Goal: Find specific page/section

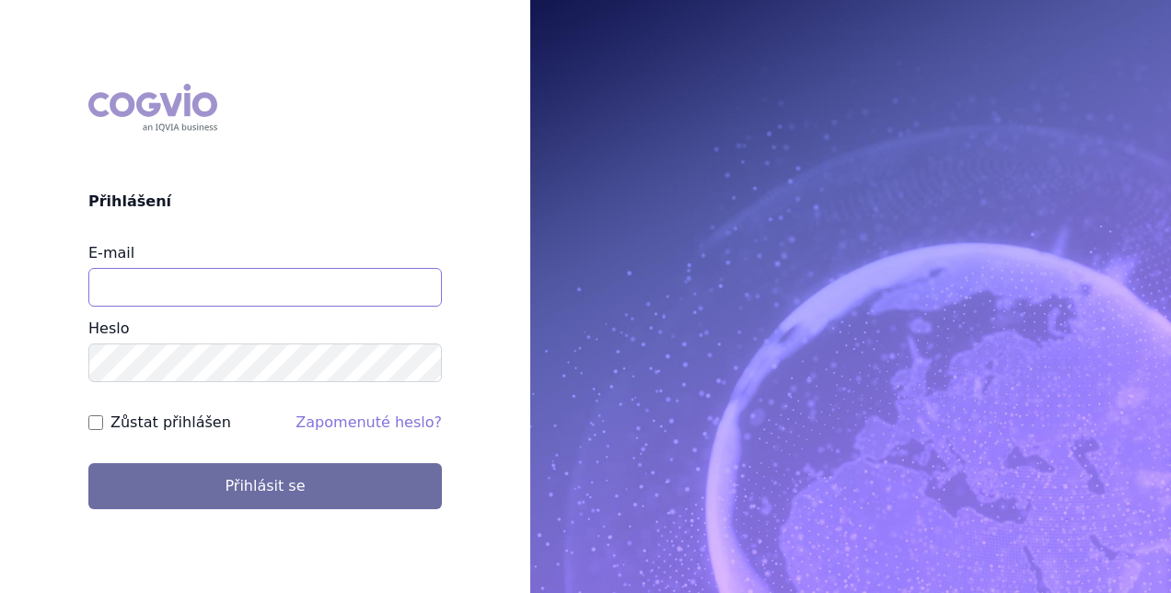
click at [199, 296] on input "E-mail" at bounding box center [265, 287] width 354 height 39
type input "[EMAIL_ADDRESS][PERSON_NAME][DOMAIN_NAME]"
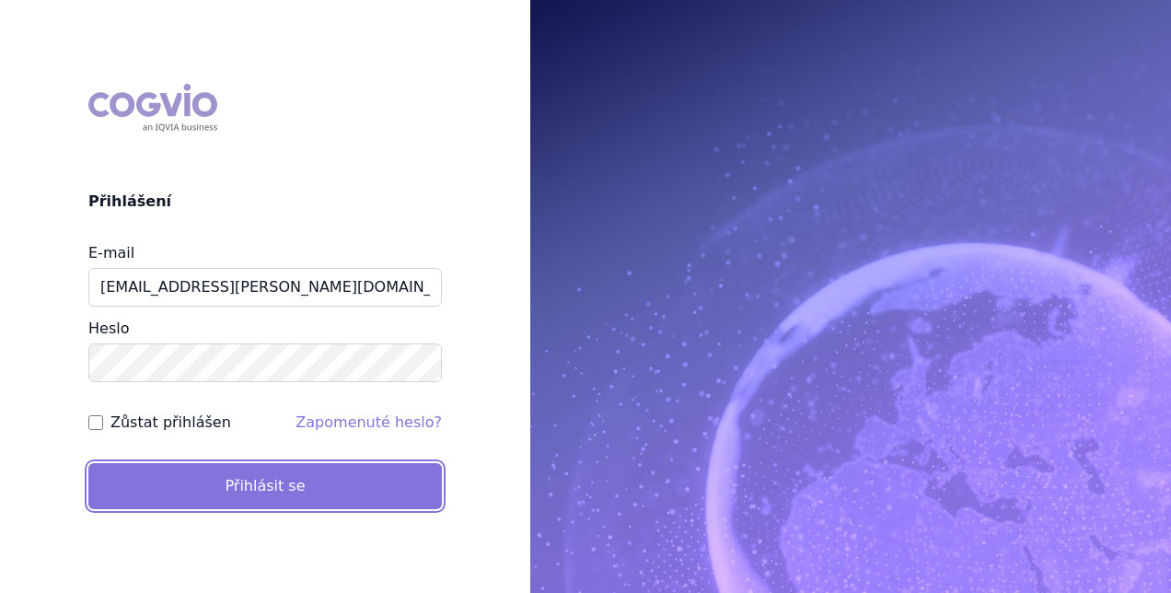
click at [230, 486] on button "Přihlásit se" at bounding box center [265, 486] width 354 height 46
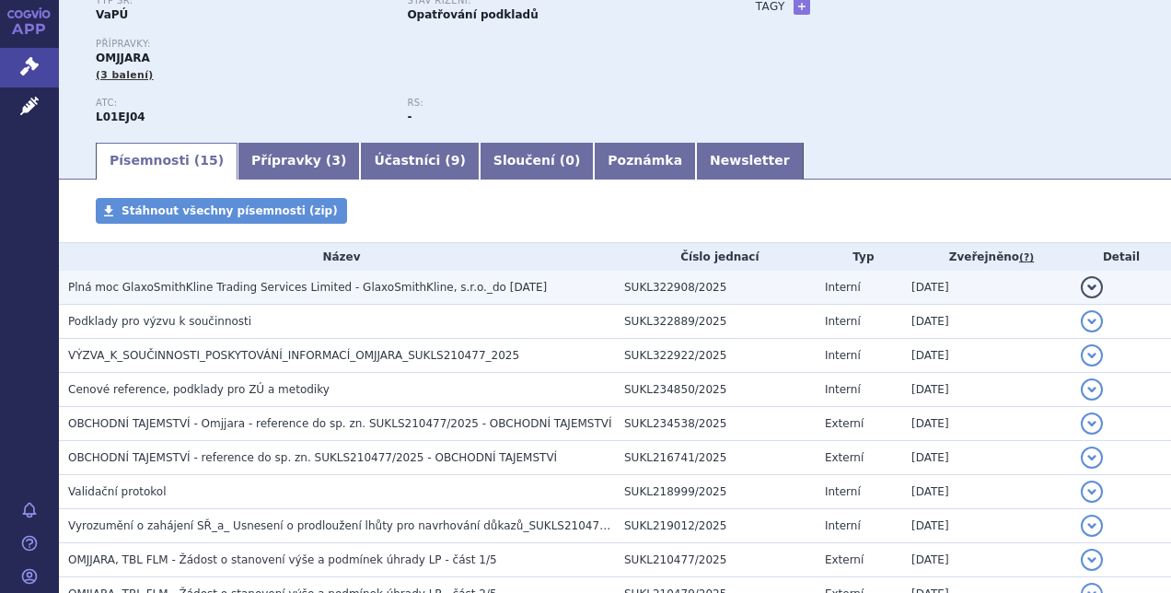
scroll to position [168, 0]
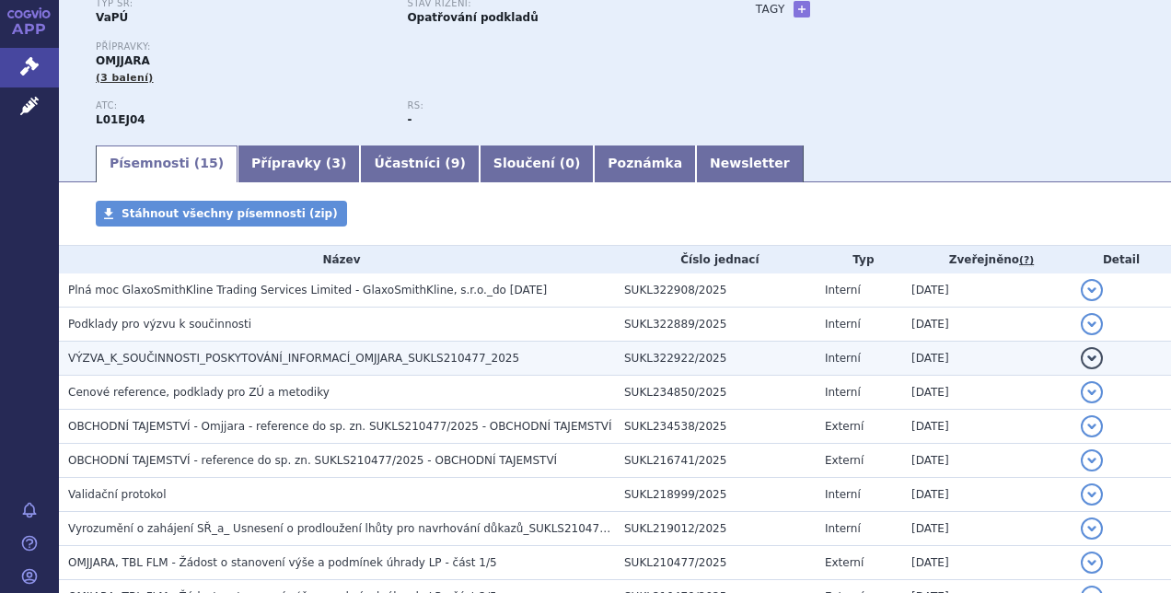
click at [339, 354] on span "VÝZVA_K_SOUČINNOSTI_POSKYTOVÁNÍ_INFORMACÍ_OMJJARA_SUKLS210477_2025" at bounding box center [293, 358] width 451 height 13
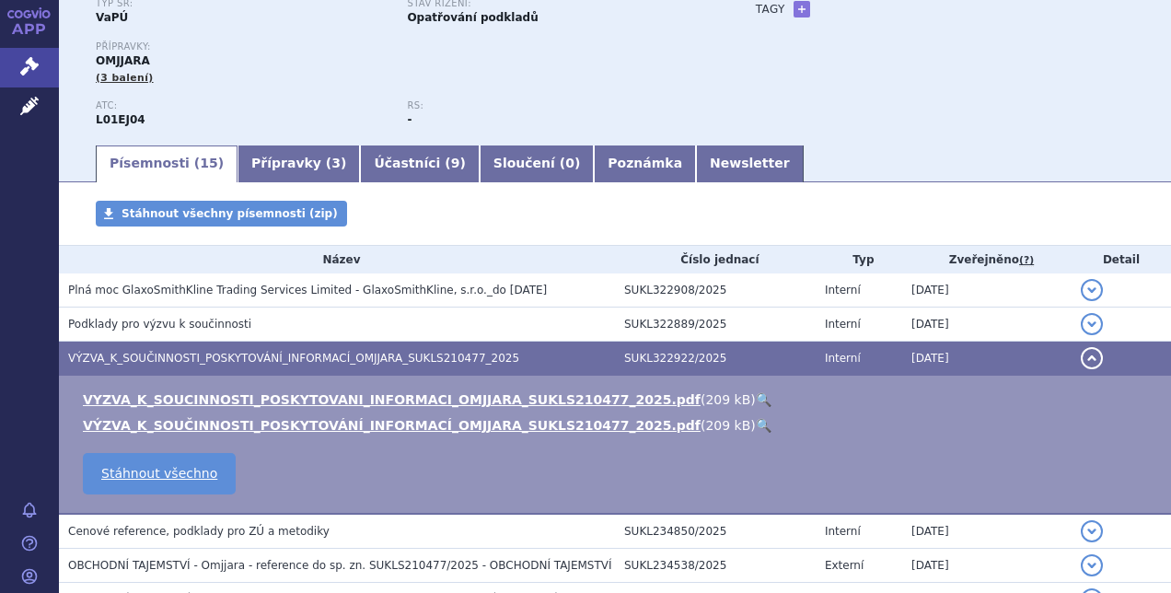
click at [756, 400] on link "🔍" at bounding box center [764, 399] width 16 height 15
